Goal: Check status

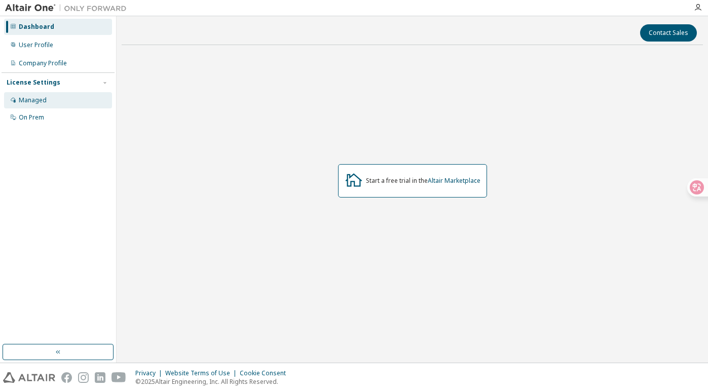
click at [55, 107] on div "Managed" at bounding box center [58, 100] width 108 height 16
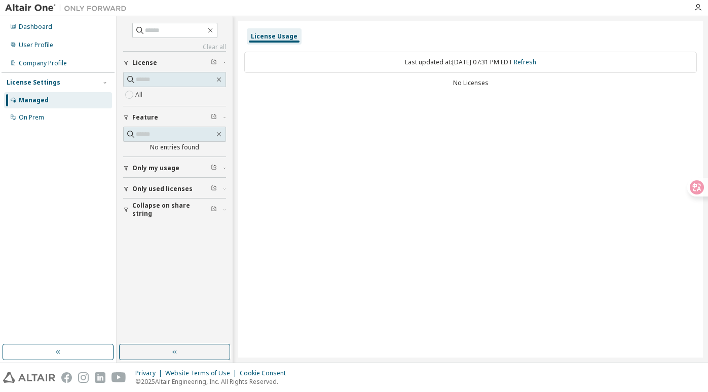
click at [180, 99] on div "All" at bounding box center [174, 95] width 103 height 12
click at [144, 95] on div "All" at bounding box center [174, 95] width 103 height 12
click at [164, 184] on button "Only used licenses" at bounding box center [174, 189] width 103 height 22
click at [36, 5] on img at bounding box center [68, 8] width 127 height 10
